Goal: Transaction & Acquisition: Subscribe to service/newsletter

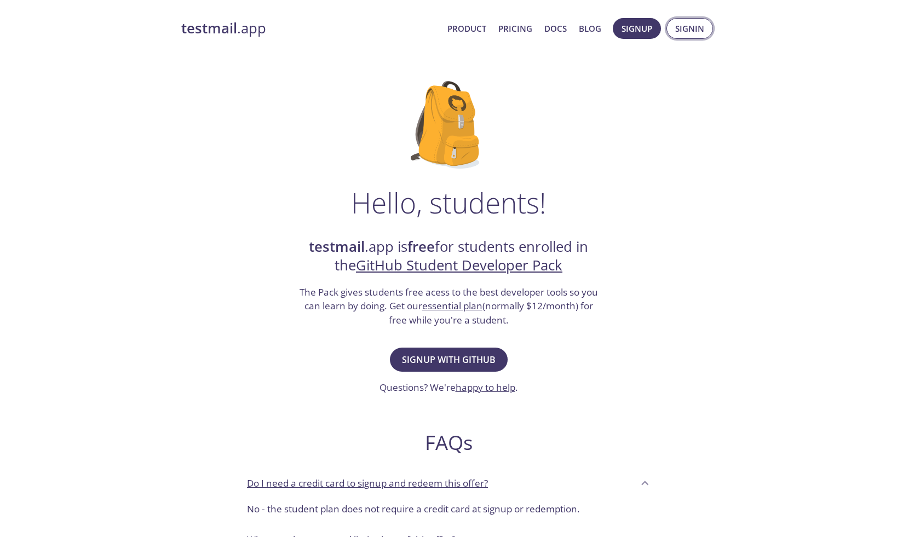
click at [702, 27] on span "Signin" at bounding box center [690, 28] width 29 height 14
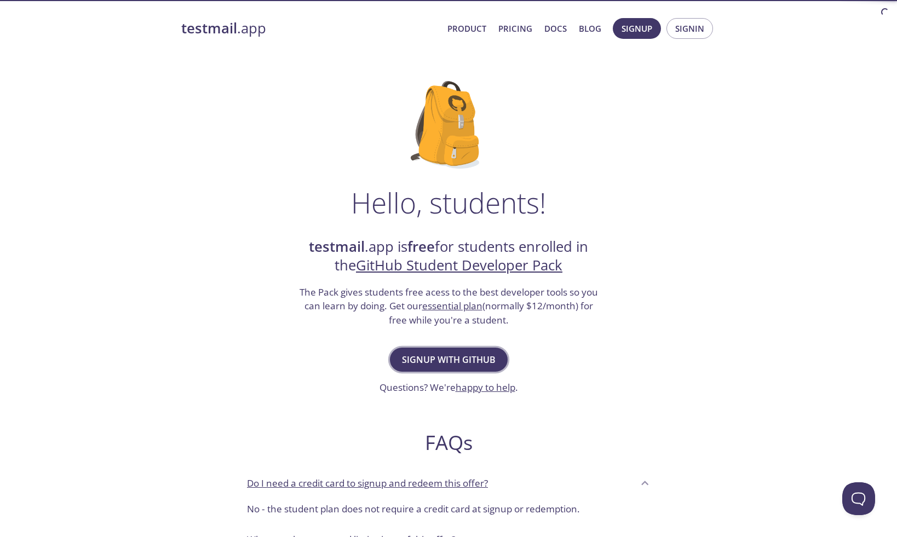
click at [458, 363] on span "Signup with GitHub" at bounding box center [449, 359] width 94 height 15
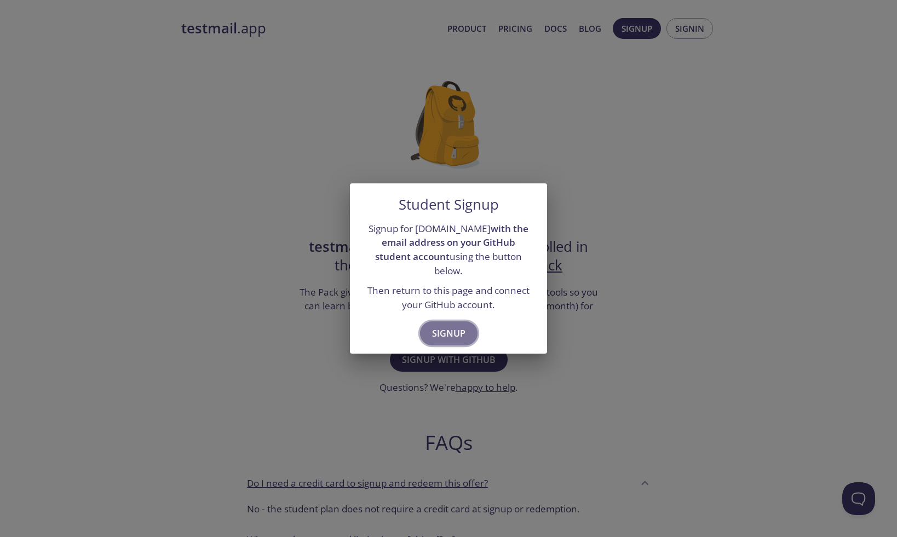
click at [460, 334] on button "Signup" at bounding box center [449, 334] width 58 height 24
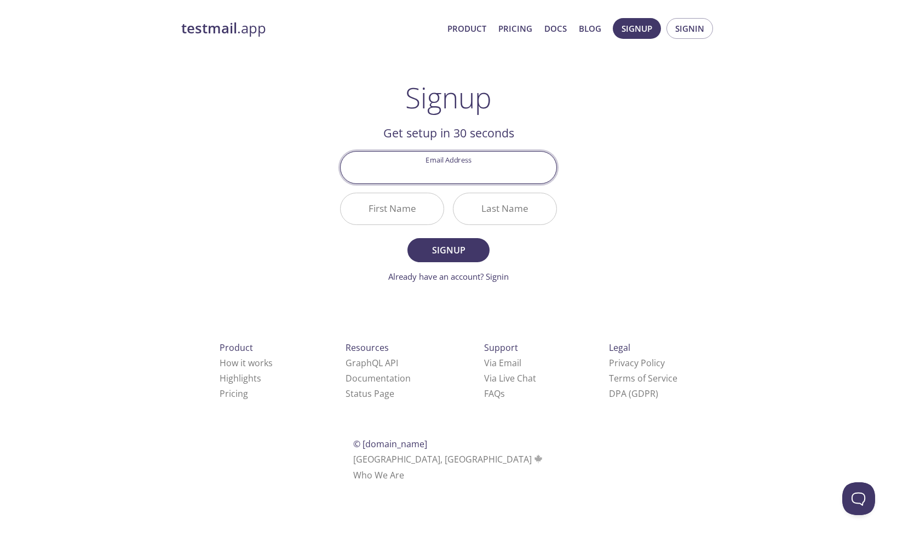
click at [470, 180] on input "Email Address" at bounding box center [449, 167] width 216 height 31
click at [505, 128] on h2 "Get setup in 30 seconds" at bounding box center [448, 133] width 217 height 19
click at [683, 30] on span "Signin" at bounding box center [690, 28] width 29 height 14
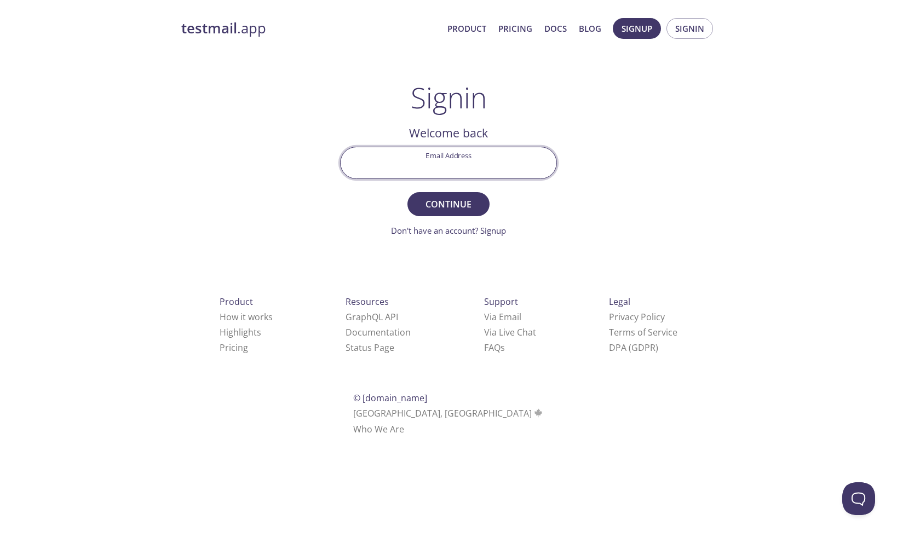
click at [482, 170] on input "Email Address" at bounding box center [449, 162] width 216 height 31
